Goal: Task Accomplishment & Management: Manage account settings

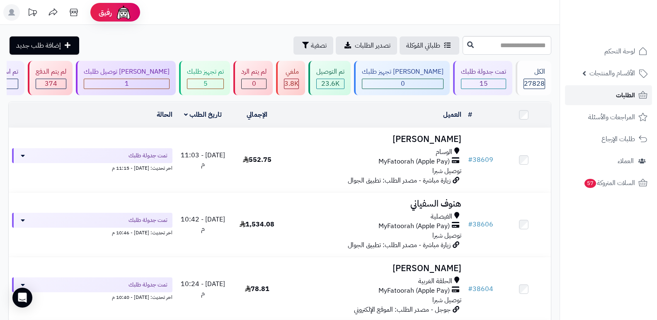
click at [613, 99] on link "الطلبات" at bounding box center [608, 95] width 87 height 20
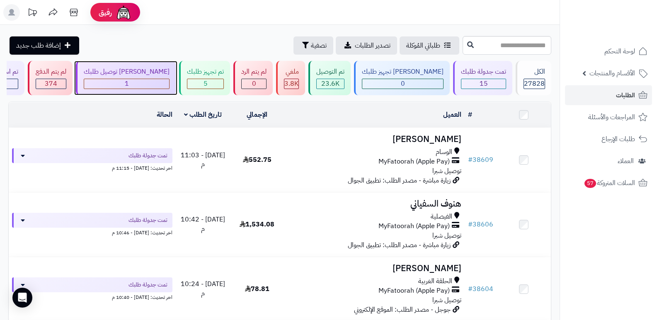
click at [165, 79] on div "1" at bounding box center [126, 84] width 85 height 10
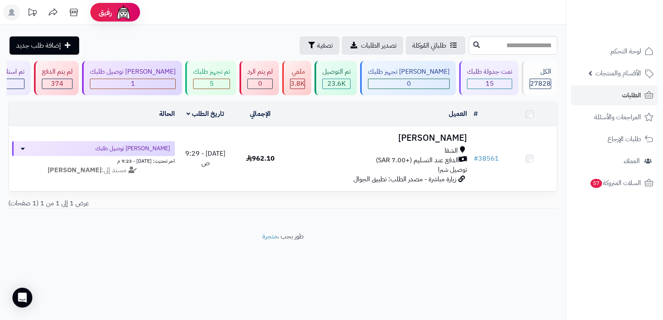
click at [439, 141] on h3 "[PERSON_NAME]" at bounding box center [379, 138] width 176 height 10
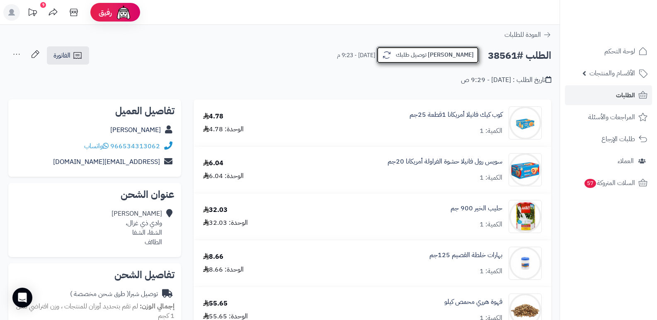
click at [451, 58] on button "[PERSON_NAME] توصيل طلبك" at bounding box center [427, 54] width 103 height 17
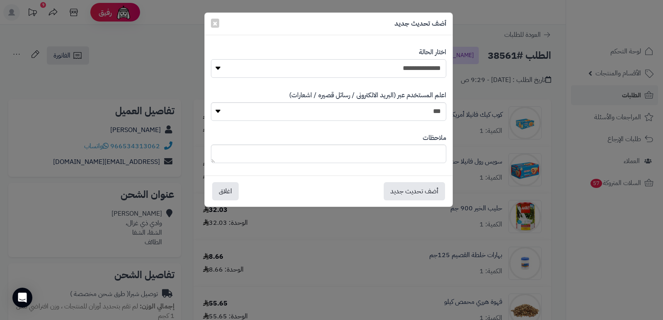
click at [419, 71] on select "**********" at bounding box center [328, 68] width 235 height 19
select select "*"
click at [211, 59] on select "**********" at bounding box center [328, 68] width 235 height 19
click at [423, 158] on textarea at bounding box center [328, 154] width 235 height 19
type textarea "**********"
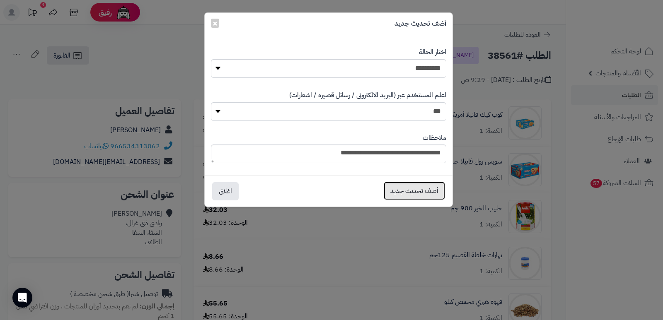
click at [408, 189] on button "أضف تحديث جديد" at bounding box center [414, 191] width 61 height 18
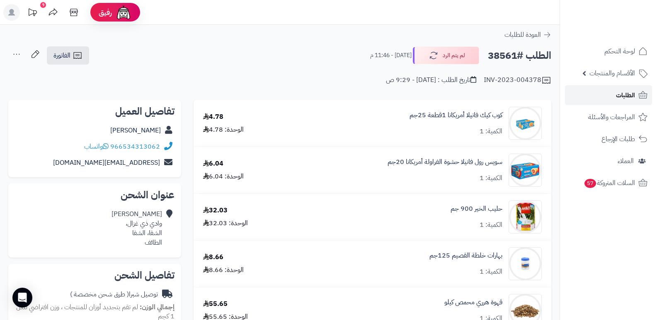
click at [609, 98] on link "الطلبات" at bounding box center [608, 95] width 87 height 20
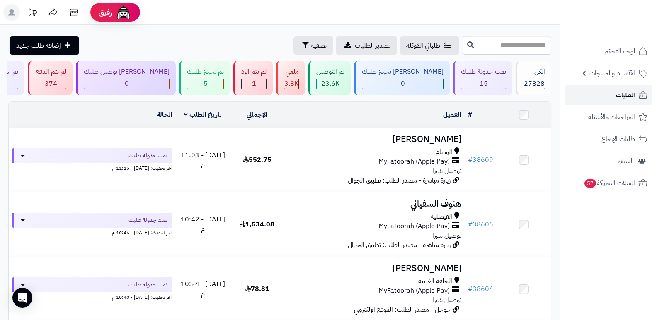
click at [609, 98] on link "الطلبات" at bounding box center [608, 95] width 87 height 20
click at [620, 95] on span "الطلبات" at bounding box center [625, 96] width 19 height 12
click at [626, 93] on span "الطلبات" at bounding box center [625, 96] width 19 height 12
click at [630, 94] on span "الطلبات" at bounding box center [625, 96] width 19 height 12
click at [625, 97] on span "الطلبات" at bounding box center [625, 96] width 19 height 12
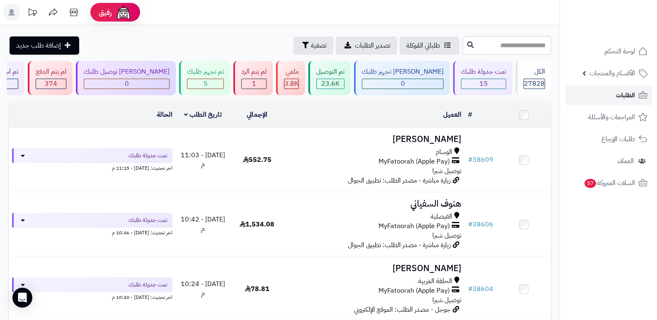
click at [629, 94] on span "الطلبات" at bounding box center [625, 96] width 19 height 12
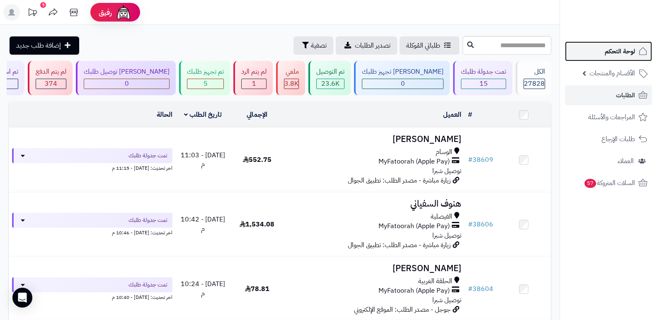
click at [614, 48] on span "لوحة التحكم" at bounding box center [620, 52] width 30 height 12
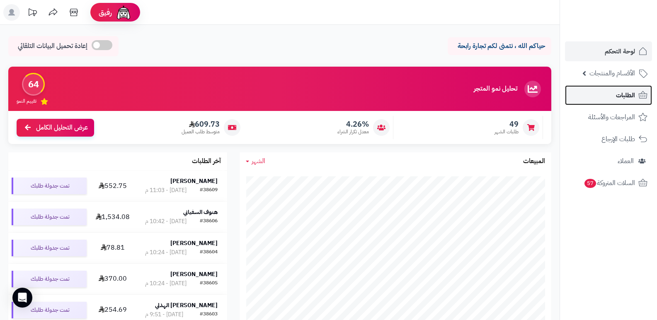
click at [620, 90] on span "الطلبات" at bounding box center [625, 96] width 19 height 12
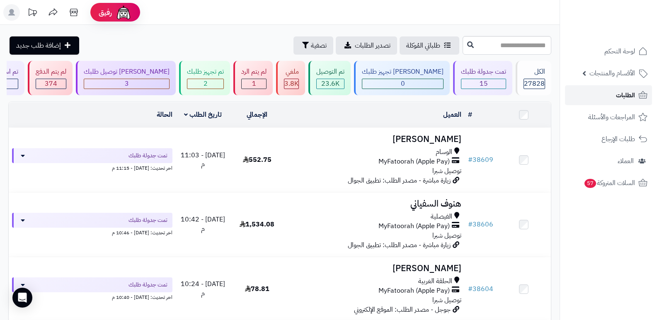
click at [625, 99] on span "الطلبات" at bounding box center [625, 96] width 19 height 12
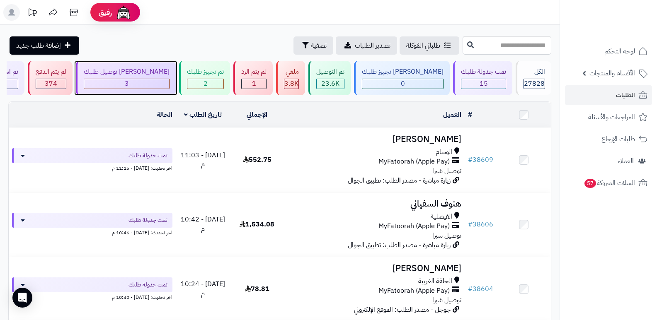
click at [158, 91] on div "[PERSON_NAME] توصيل طلبك 3" at bounding box center [126, 78] width 100 height 34
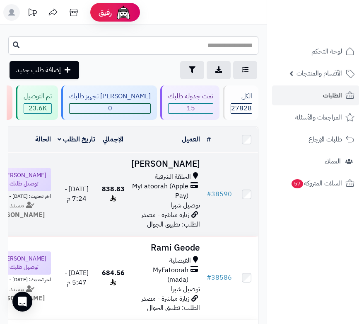
click at [185, 165] on h3 "[PERSON_NAME]" at bounding box center [165, 164] width 69 height 10
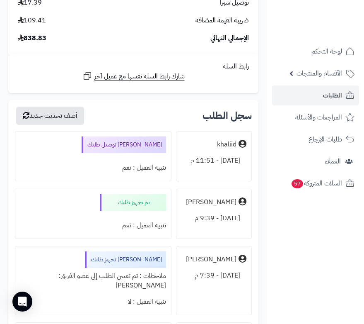
scroll to position [3565, 0]
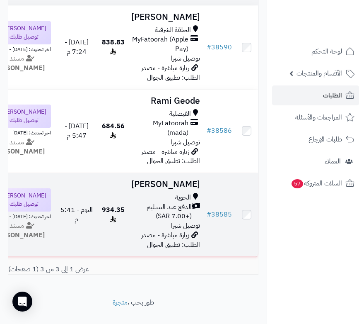
scroll to position [207, 0]
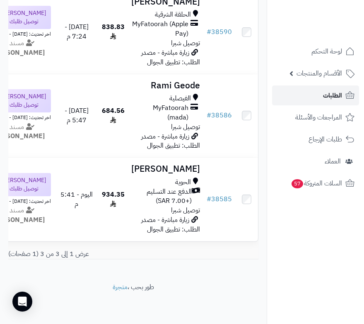
click at [324, 91] on span "الطلبات" at bounding box center [332, 96] width 19 height 12
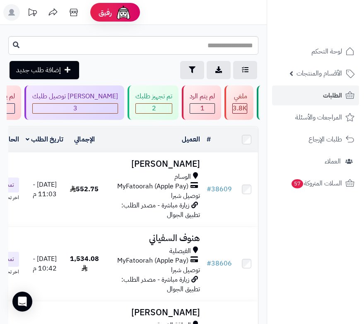
scroll to position [0, -253]
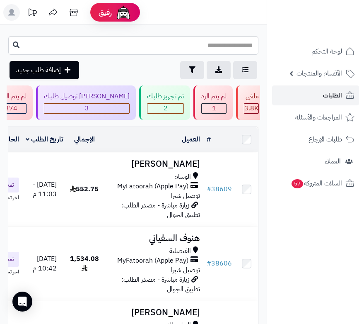
click at [335, 95] on span "الطلبات" at bounding box center [332, 96] width 19 height 12
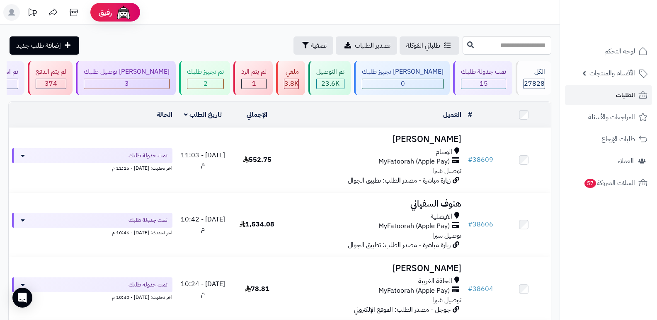
click at [370, 96] on span "الطلبات" at bounding box center [625, 96] width 19 height 12
click at [208, 79] on div "2" at bounding box center [205, 84] width 37 height 10
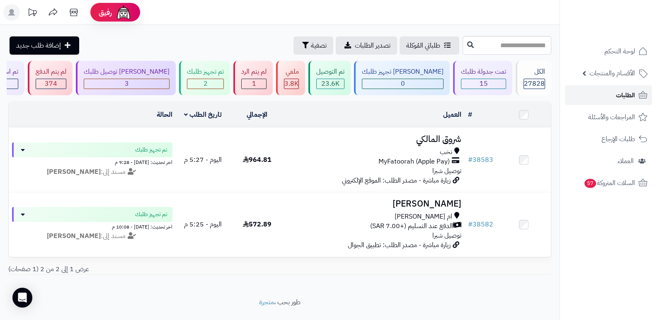
click at [610, 94] on link "الطلبات" at bounding box center [608, 95] width 87 height 20
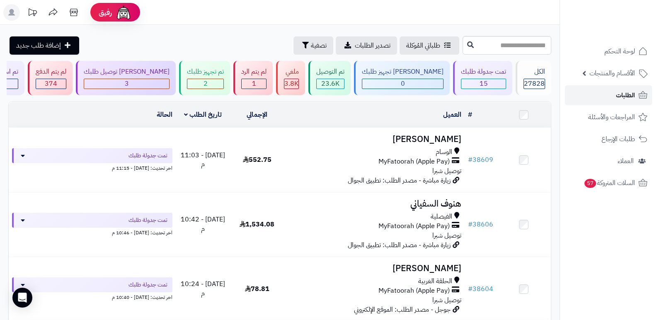
click at [616, 94] on span "الطلبات" at bounding box center [625, 96] width 19 height 12
click at [623, 94] on span "الطلبات" at bounding box center [625, 96] width 19 height 12
click at [623, 99] on span "الطلبات" at bounding box center [625, 96] width 19 height 12
click at [614, 96] on link "الطلبات" at bounding box center [608, 95] width 87 height 20
click at [5, 13] on rect at bounding box center [11, 12] width 17 height 17
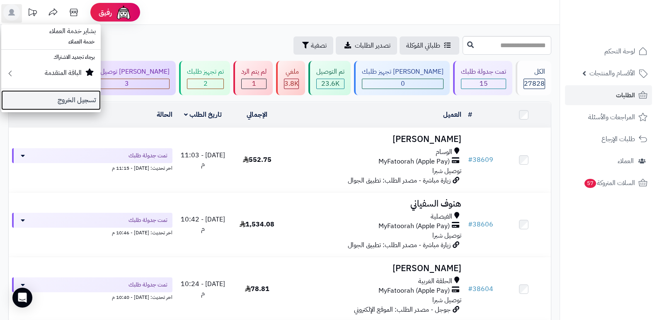
click at [90, 102] on link "تسجيل الخروج" at bounding box center [50, 100] width 99 height 20
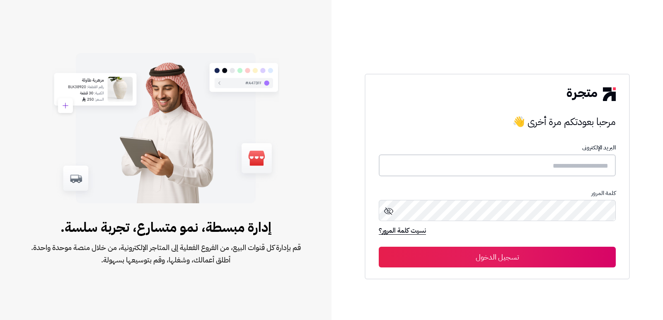
click at [585, 164] on input "text" at bounding box center [497, 166] width 237 height 22
type input "*"
type input "**********"
click at [379, 247] on button "تسجيل الدخول" at bounding box center [497, 257] width 237 height 21
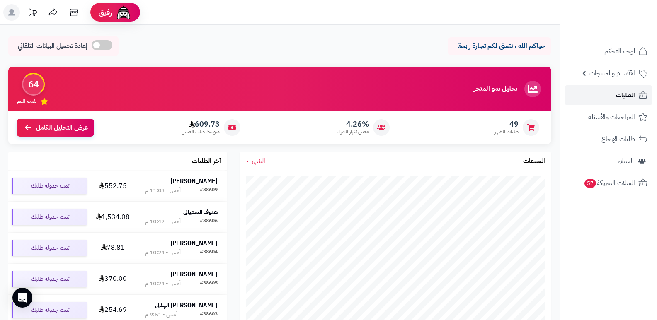
click at [618, 96] on span "الطلبات" at bounding box center [625, 96] width 19 height 12
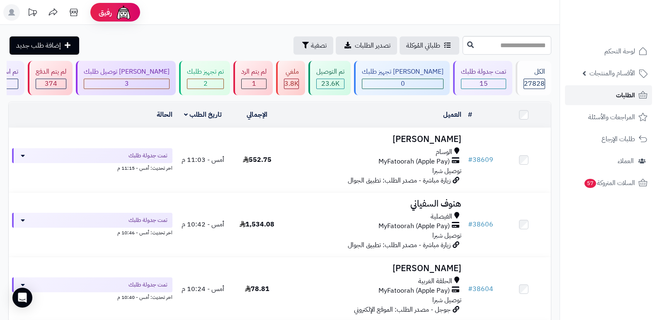
click at [626, 96] on span "الطلبات" at bounding box center [625, 96] width 19 height 12
paste input "*****"
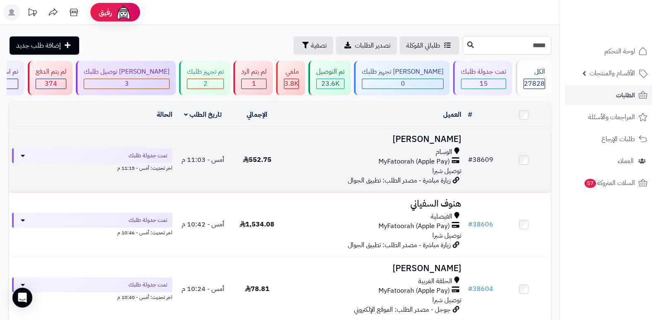
type input "*****"
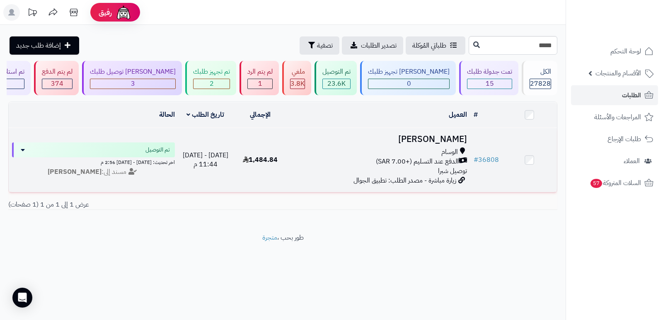
click at [440, 136] on h3 "[PERSON_NAME]" at bounding box center [379, 140] width 176 height 10
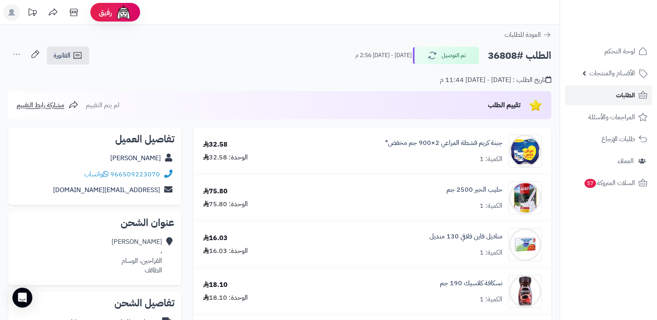
click at [625, 93] on span "الطلبات" at bounding box center [625, 96] width 19 height 12
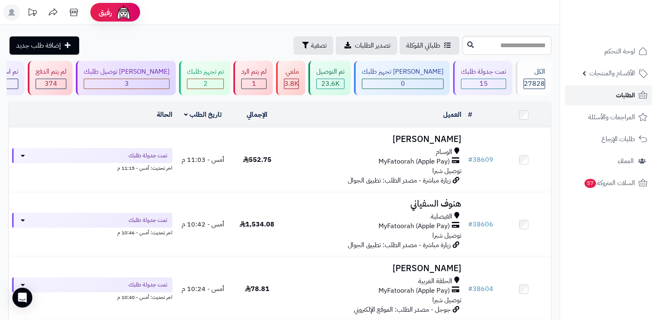
click at [618, 98] on span "الطلبات" at bounding box center [625, 96] width 19 height 12
click at [635, 92] on span "الطلبات" at bounding box center [625, 96] width 19 height 12
click at [5, 10] on rect at bounding box center [11, 12] width 17 height 17
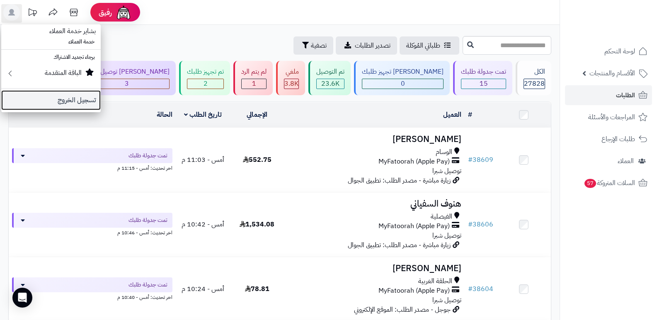
click at [75, 99] on link "تسجيل الخروج" at bounding box center [50, 100] width 99 height 20
